Goal: Task Accomplishment & Management: Use online tool/utility

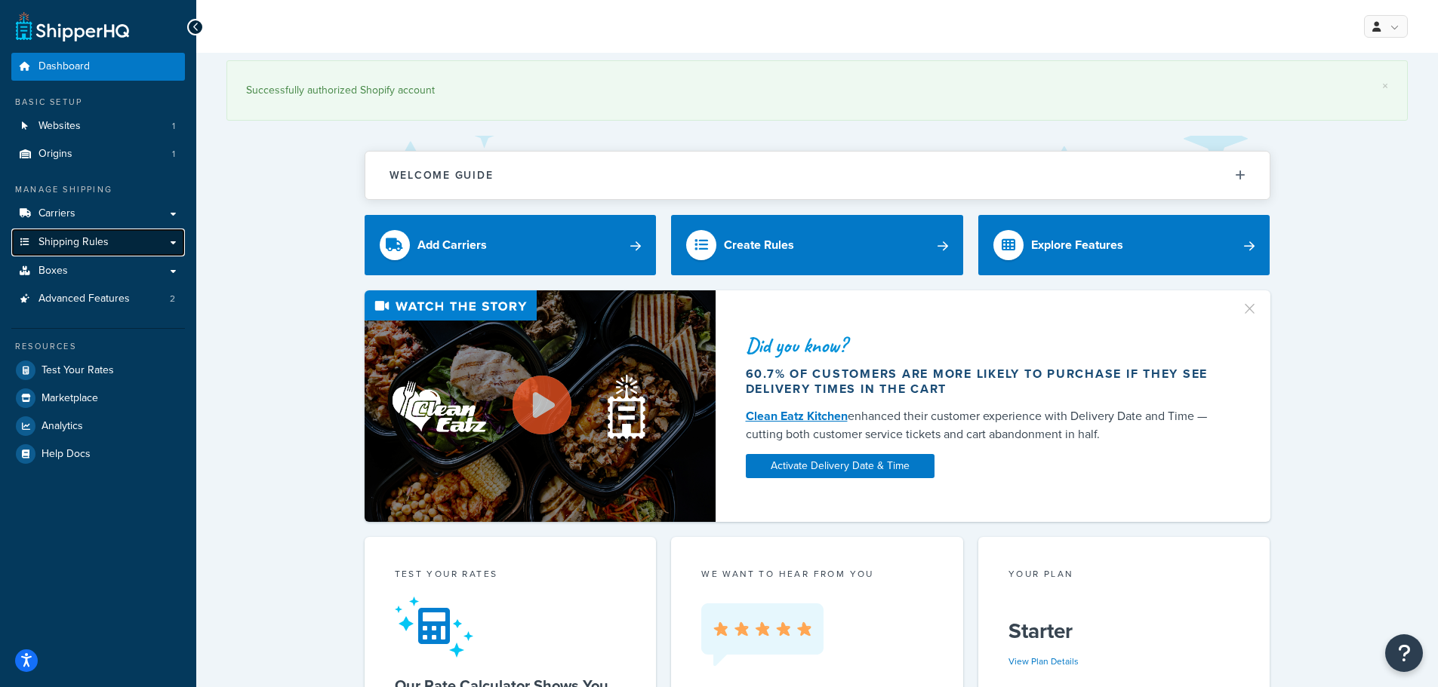
click at [79, 236] on span "Shipping Rules" at bounding box center [73, 242] width 70 height 13
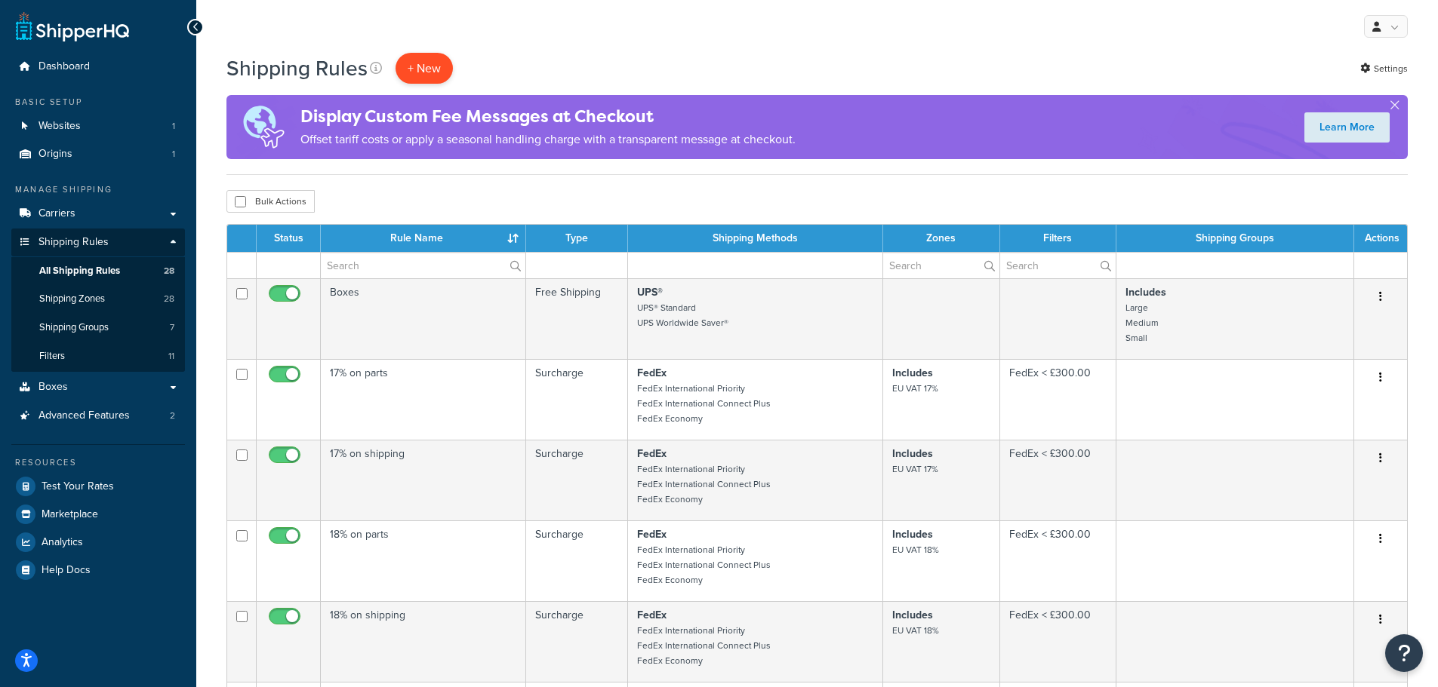
click at [432, 75] on p "+ New" at bounding box center [423, 68] width 57 height 31
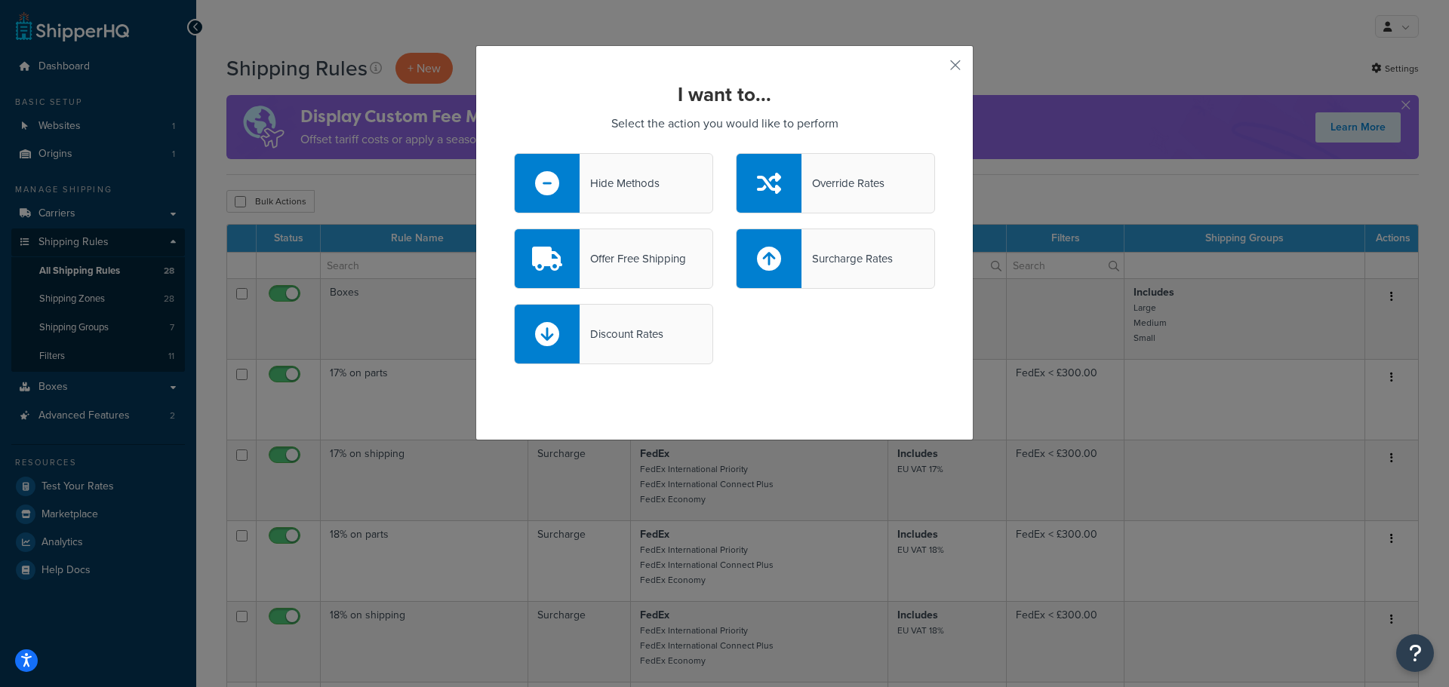
click at [655, 195] on div "Hide Methods" at bounding box center [613, 183] width 199 height 60
click at [0, 0] on input "Hide Methods" at bounding box center [0, 0] width 0 height 0
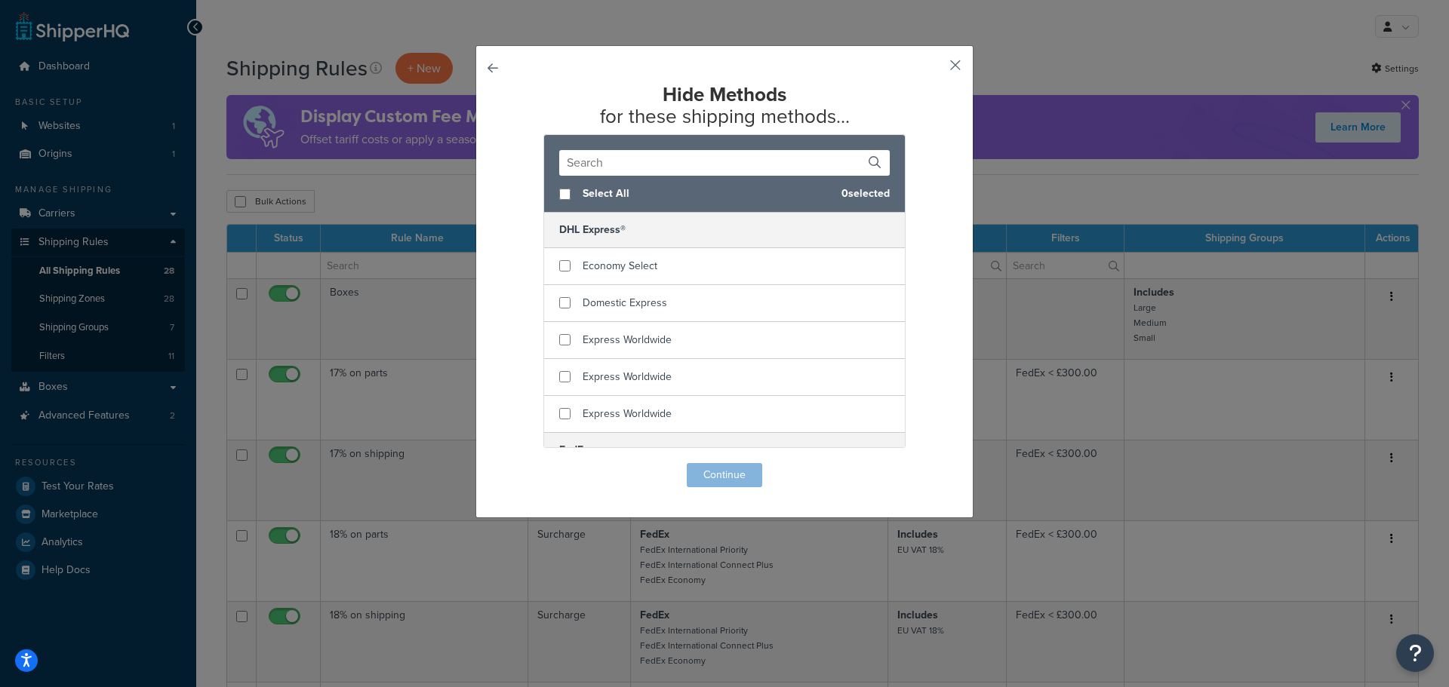
click at [935, 69] on button "button" at bounding box center [933, 71] width 4 height 4
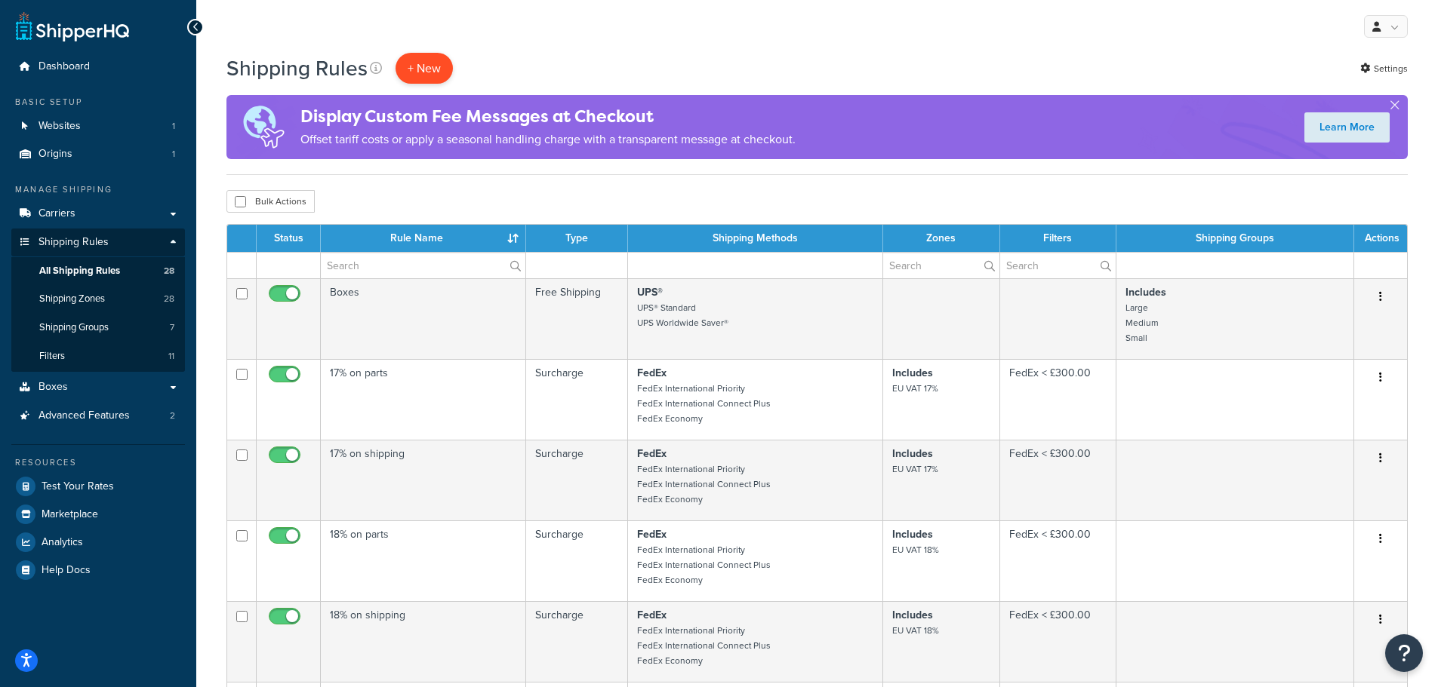
click at [408, 66] on p "+ New" at bounding box center [423, 68] width 57 height 31
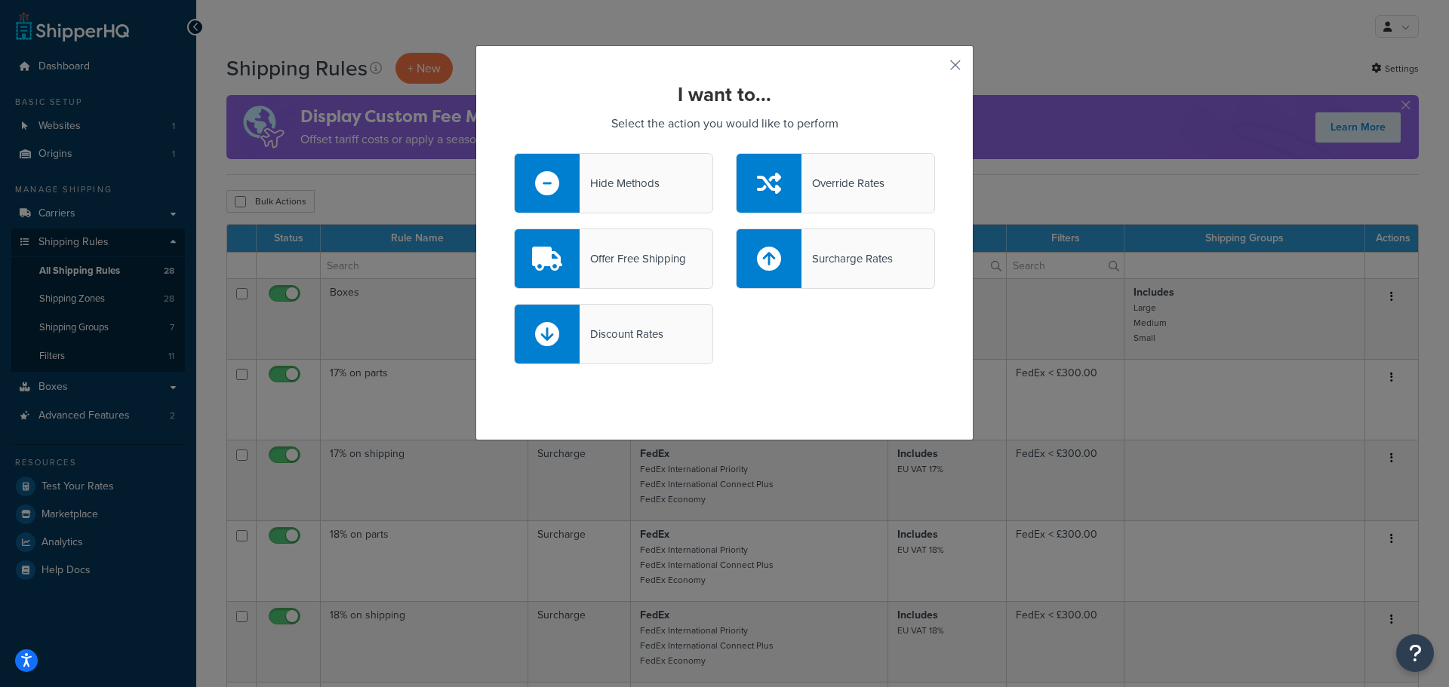
click at [881, 181] on div "Override Rates" at bounding box center [842, 183] width 83 height 21
click at [0, 0] on input "Override Rates" at bounding box center [0, 0] width 0 height 0
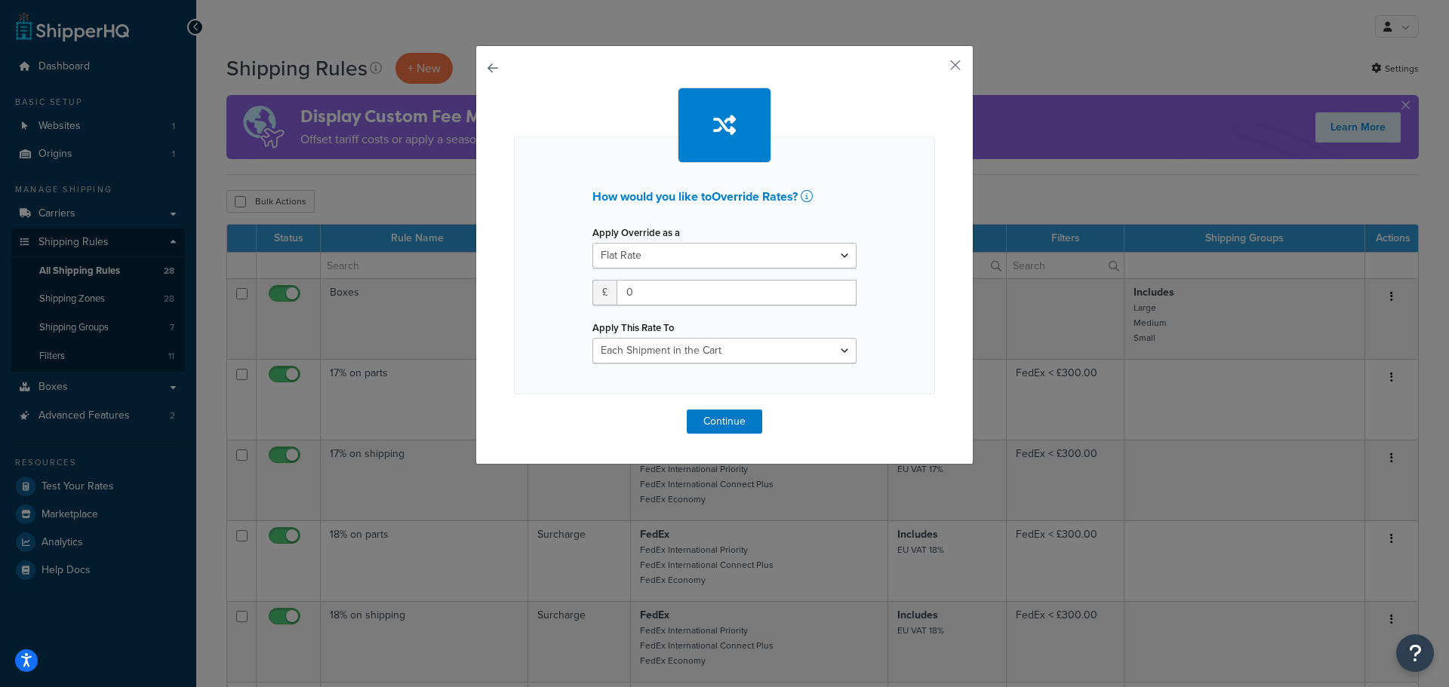
click at [494, 72] on div "How would you like to Override Rates ? Apply Override as a Flat Rate Percentage…" at bounding box center [724, 255] width 498 height 420
click at [514, 410] on button "button" at bounding box center [514, 410] width 0 height 0
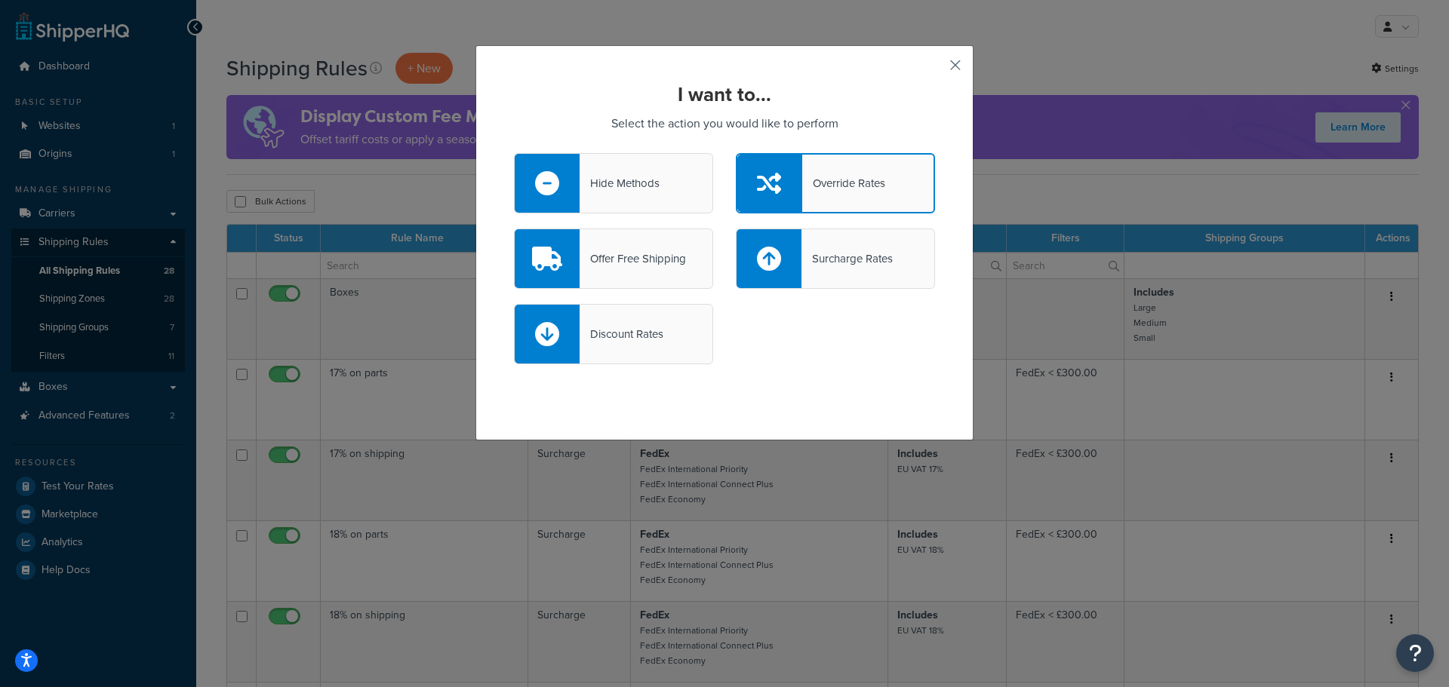
click at [935, 69] on button "button" at bounding box center [933, 71] width 4 height 4
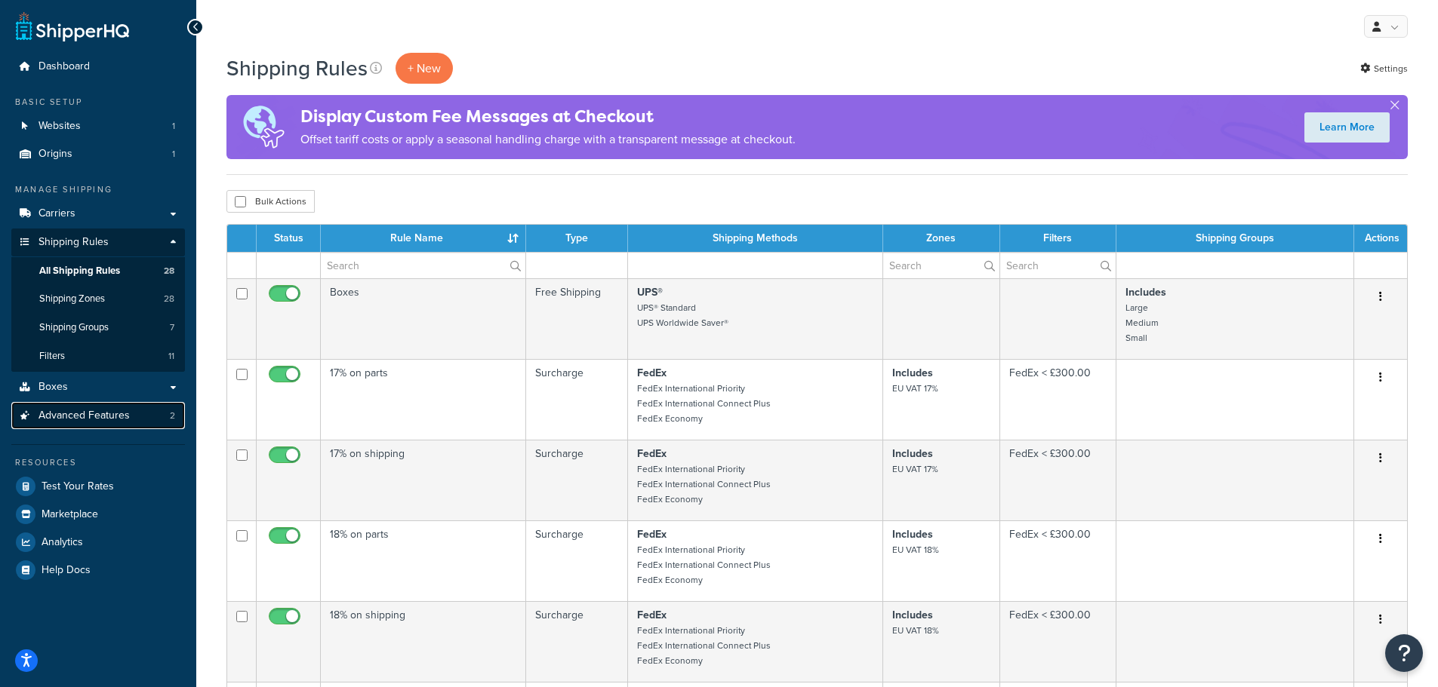
click at [82, 412] on span "Advanced Features" at bounding box center [83, 416] width 91 height 13
